Goal: Information Seeking & Learning: Learn about a topic

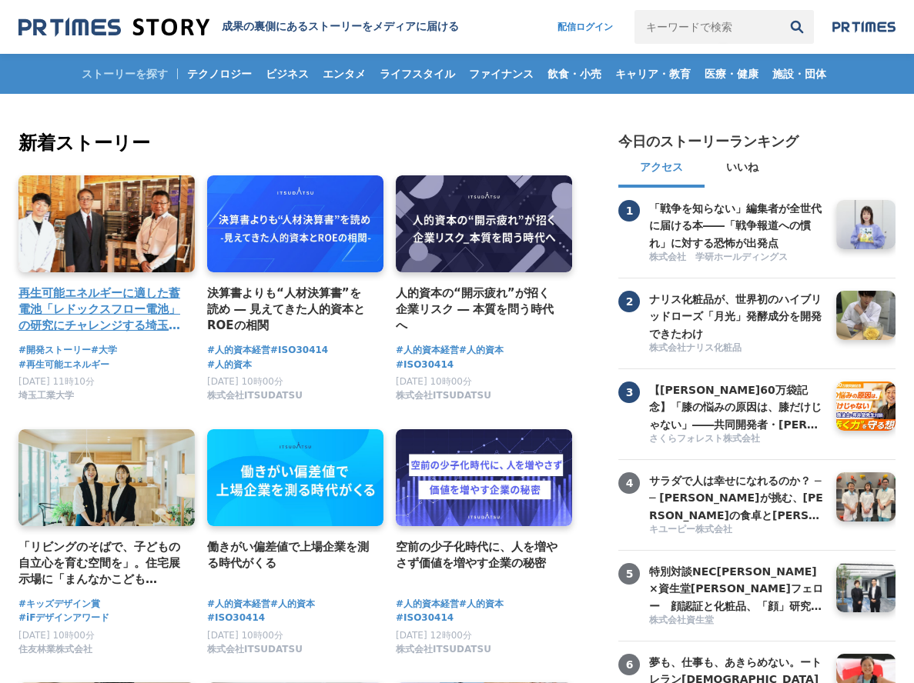
click at [146, 314] on h4 "再生可能エネルギーに適した蓄電池「レドックスフロー電池」の研究にチャレンジする埼玉工業大学" at bounding box center [100, 310] width 164 height 50
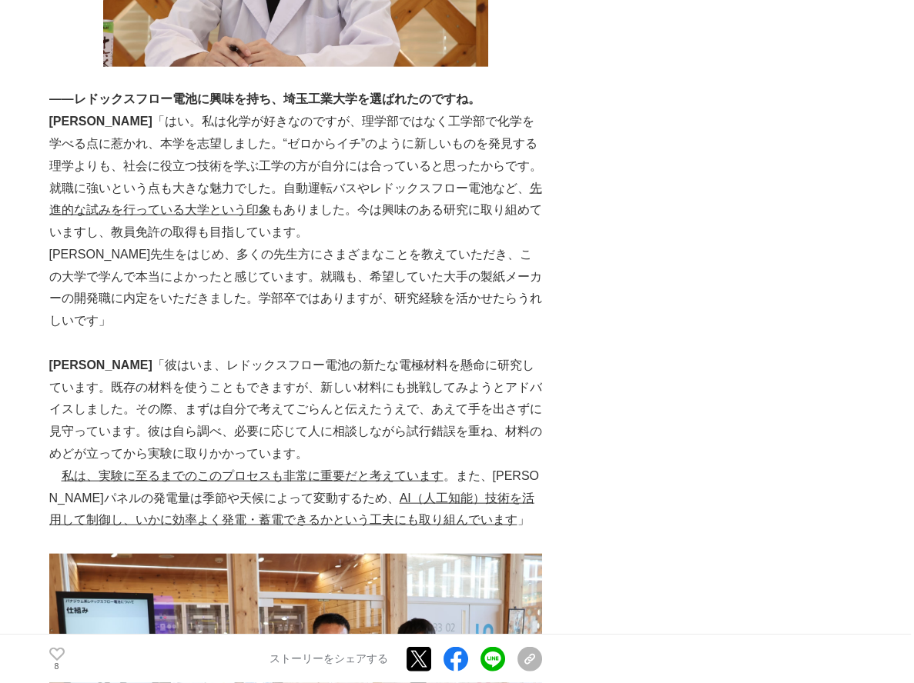
scroll to position [6898, 0]
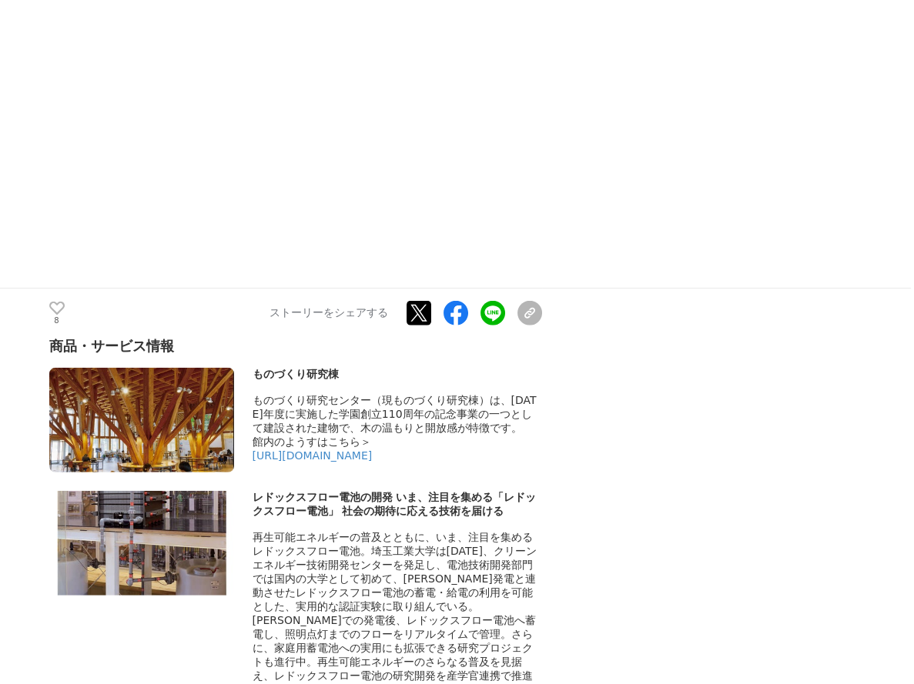
scroll to position [8928, 0]
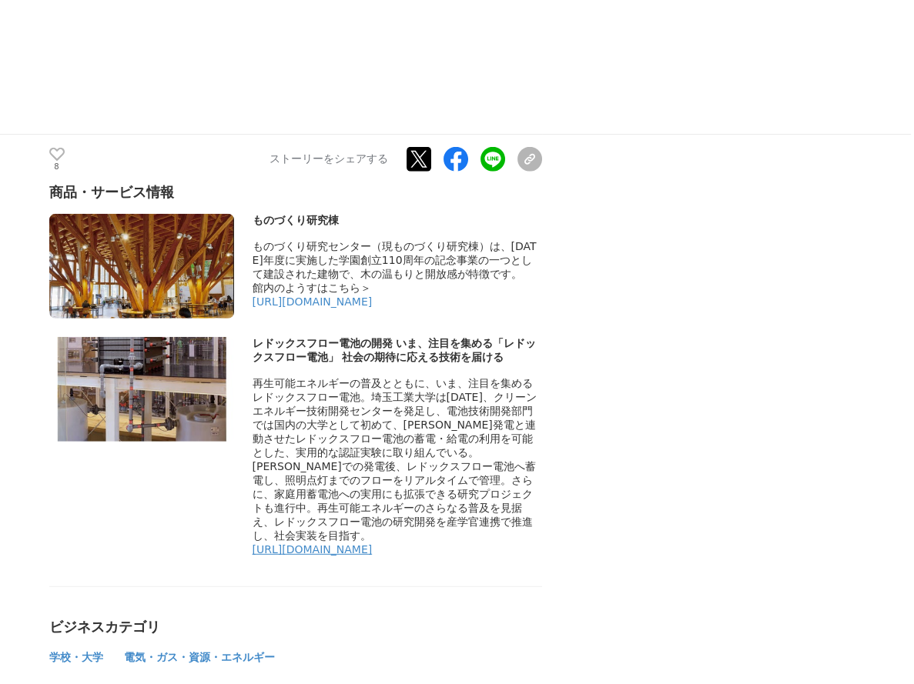
click at [373, 543] on link "[URL][DOMAIN_NAME]" at bounding box center [312, 549] width 120 height 12
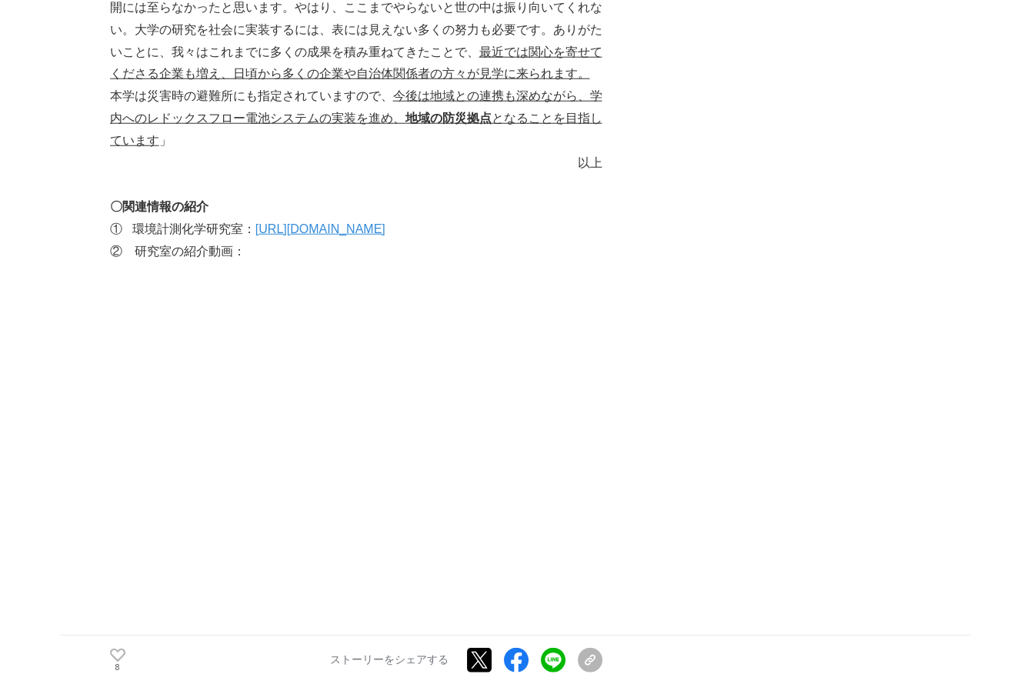
scroll to position [8158, 0]
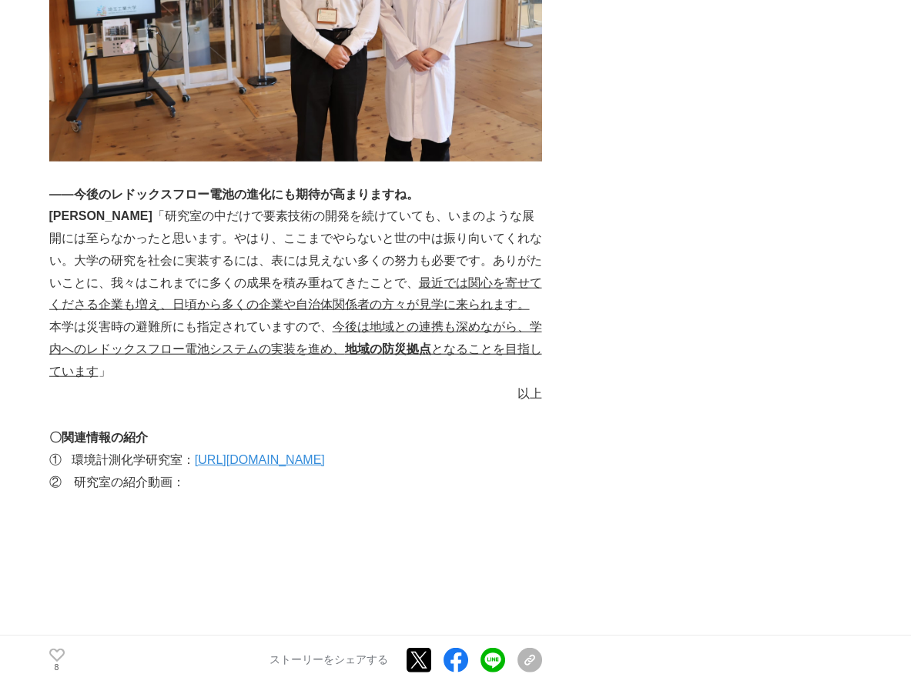
click at [282, 453] on link "[URL][DOMAIN_NAME]" at bounding box center [260, 459] width 130 height 13
